Goal: Information Seeking & Learning: Check status

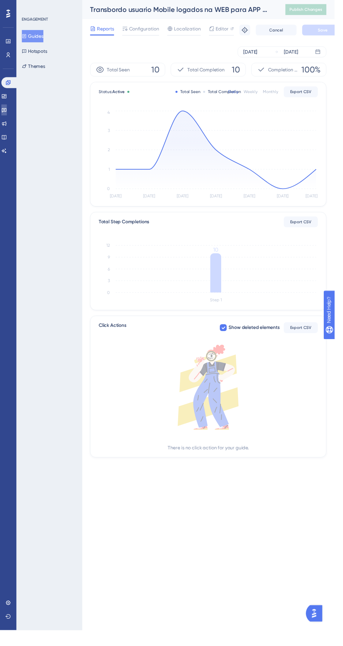
click at [7, 113] on icon at bounding box center [4, 113] width 6 height 6
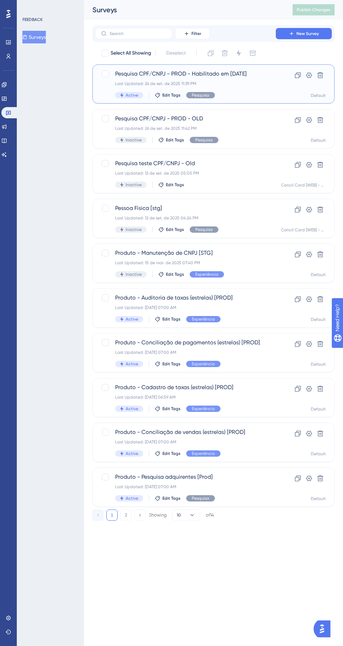
click at [206, 82] on div "Last Updated: 26 de set. de 2025 11:39 PM" at bounding box center [185, 84] width 141 height 6
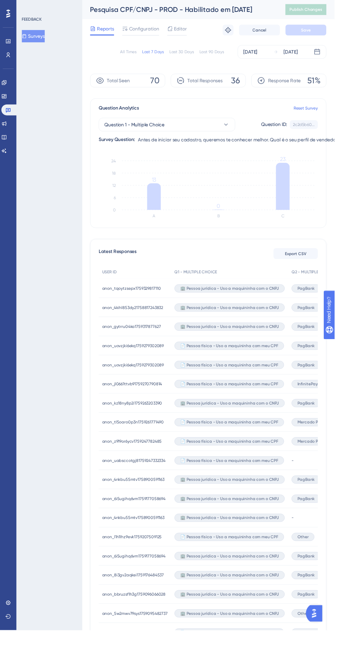
click at [312, 306] on div "PagBank" at bounding box center [343, 315] width 97 height 20
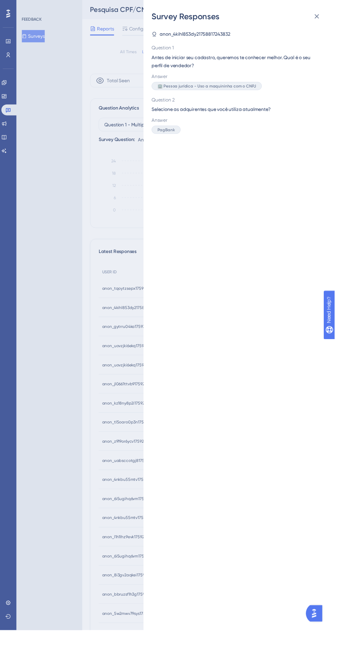
click at [73, 324] on div "Survey Responses anon_4kihl853dy21758817243832 Question 1 Antes de iniciar seu …" at bounding box center [171, 323] width 343 height 646
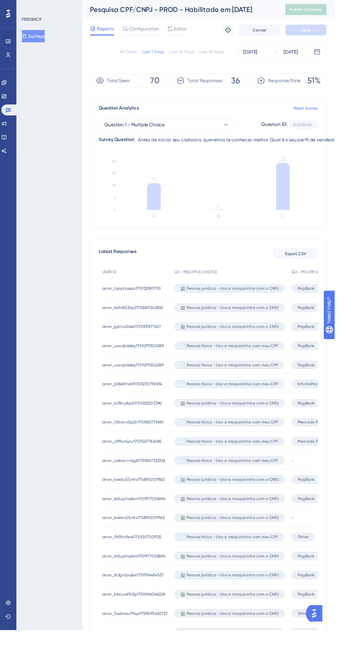
click at [316, 322] on div "PagBank" at bounding box center [343, 315] width 97 height 20
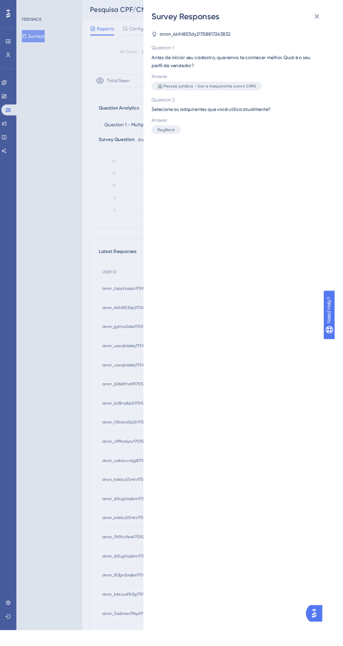
click at [52, 324] on div "Survey Responses anon_4kihl853dy21758817243832 Question 1 Antes de iniciar seu …" at bounding box center [171, 323] width 343 height 646
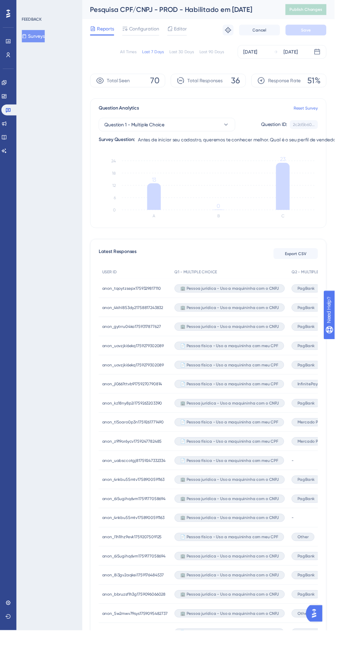
click at [316, 341] on div "PagBank Mercado Pago" at bounding box center [343, 335] width 97 height 20
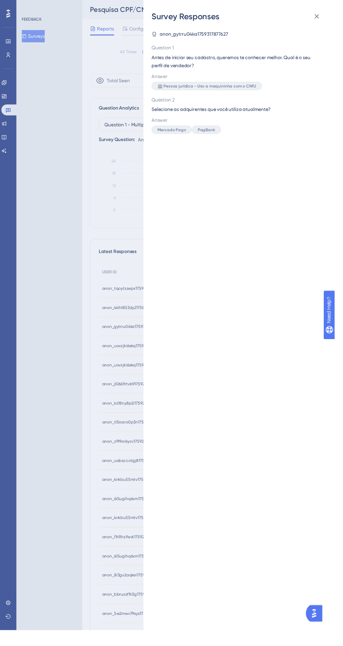
click at [62, 331] on div "Survey Responses anon_gytrru04ka1759317877627 Question 1 Antes de iniciar seu c…" at bounding box center [171, 323] width 343 height 646
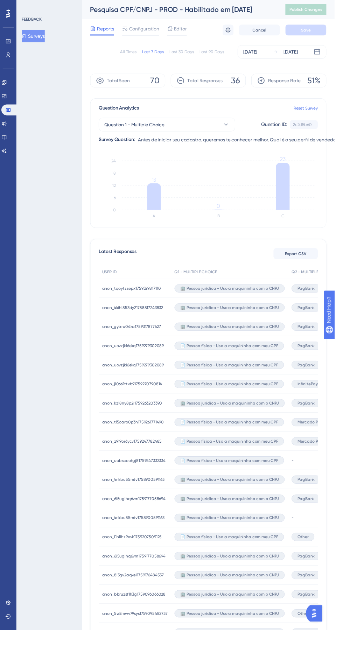
click at [323, 377] on div "PagBank" at bounding box center [314, 374] width 30 height 8
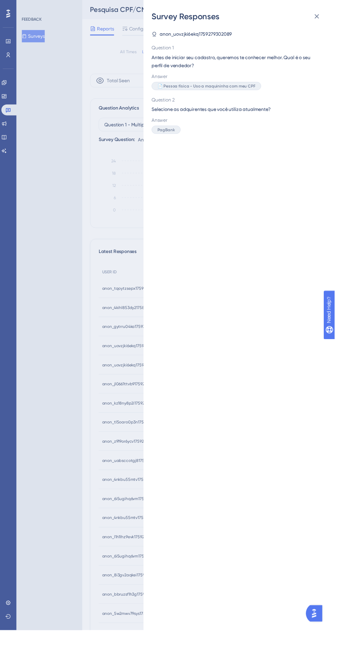
click at [50, 341] on div "Survey Responses anon_uovzjki6ekq1759279302089 Question 1 Antes de iniciar seu …" at bounding box center [171, 323] width 343 height 646
